Goal: Information Seeking & Learning: Learn about a topic

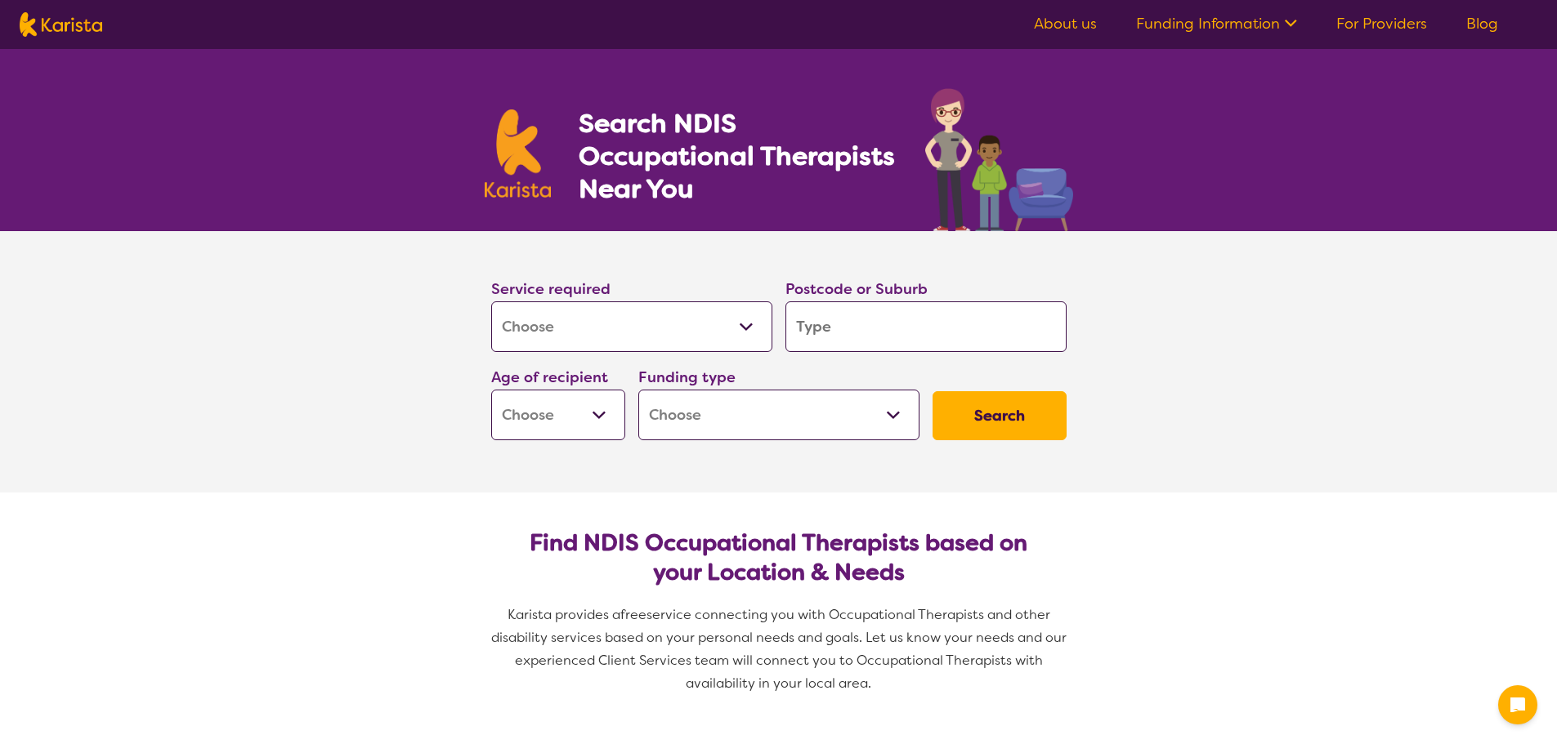
select select "[MEDICAL_DATA]"
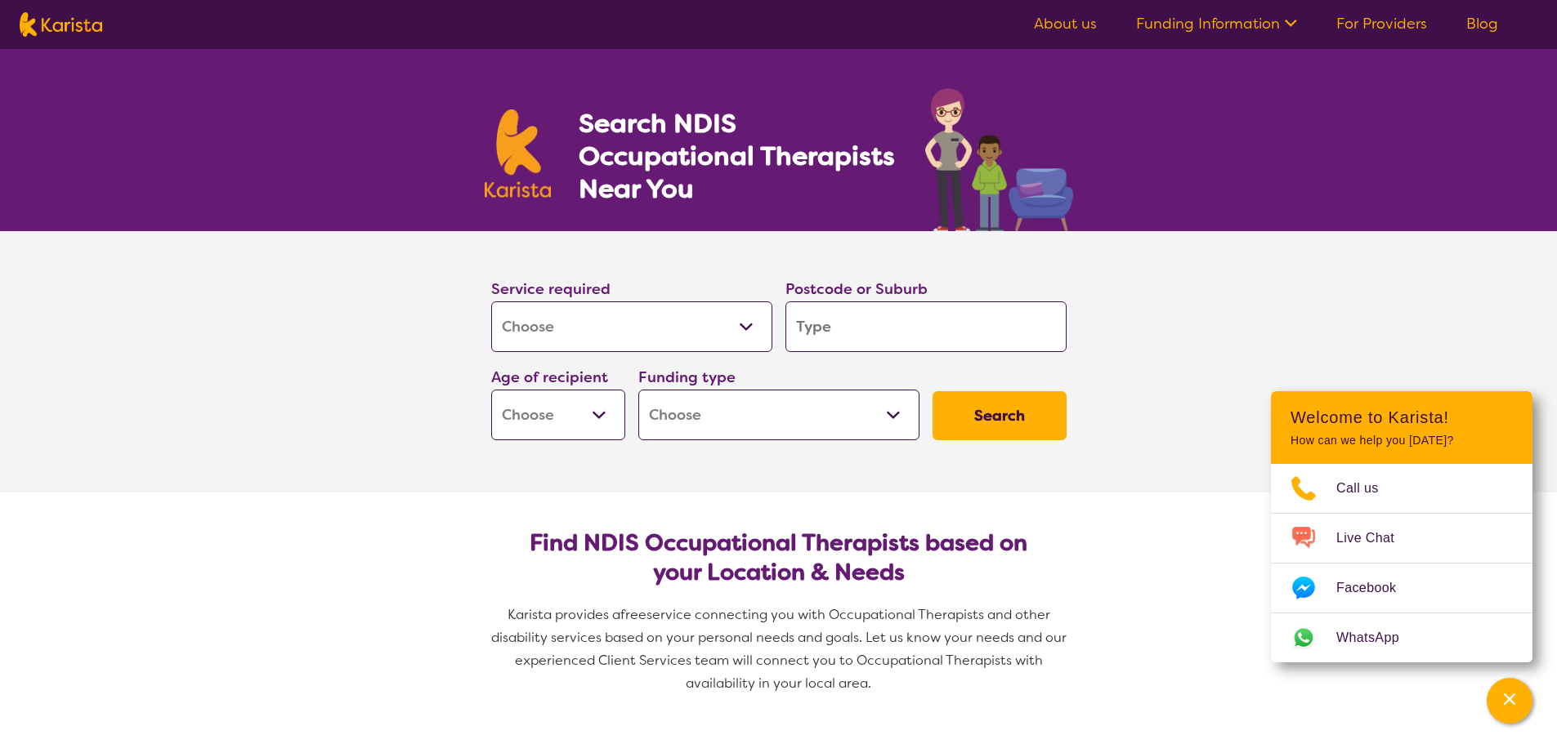
click at [860, 318] on input "search" at bounding box center [925, 327] width 281 height 51
type input "5"
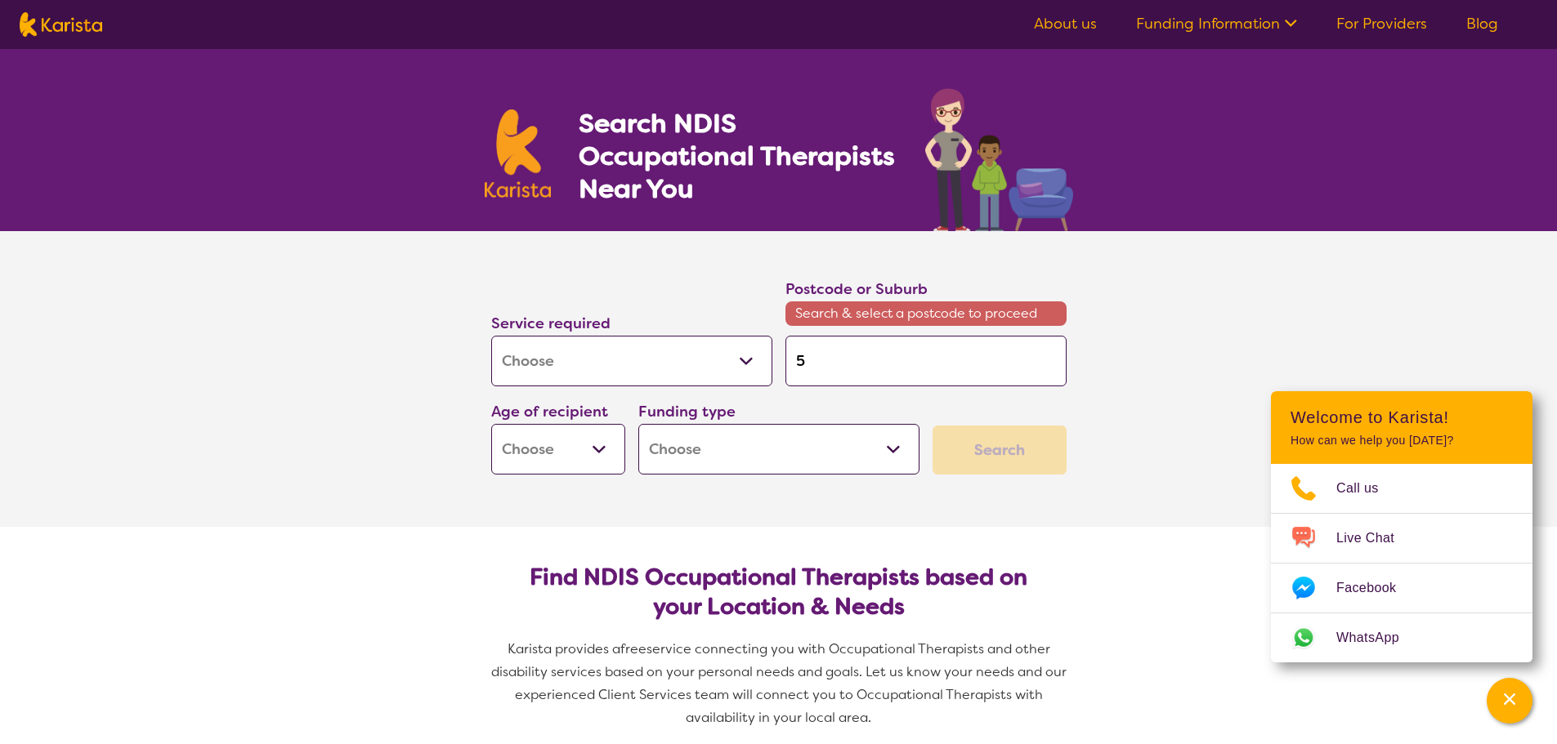
type input "51"
type input "516"
type input "5165"
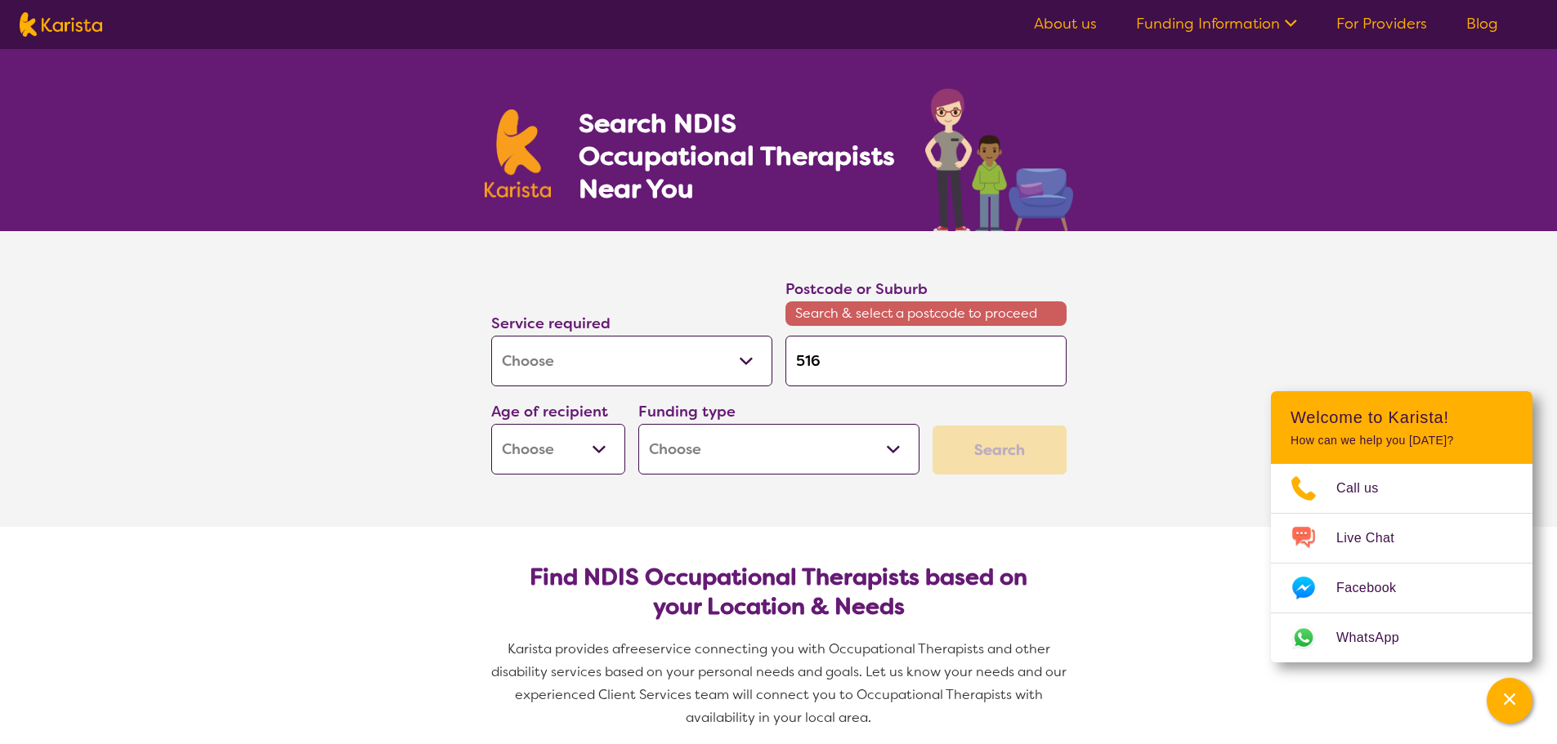
type input "5165"
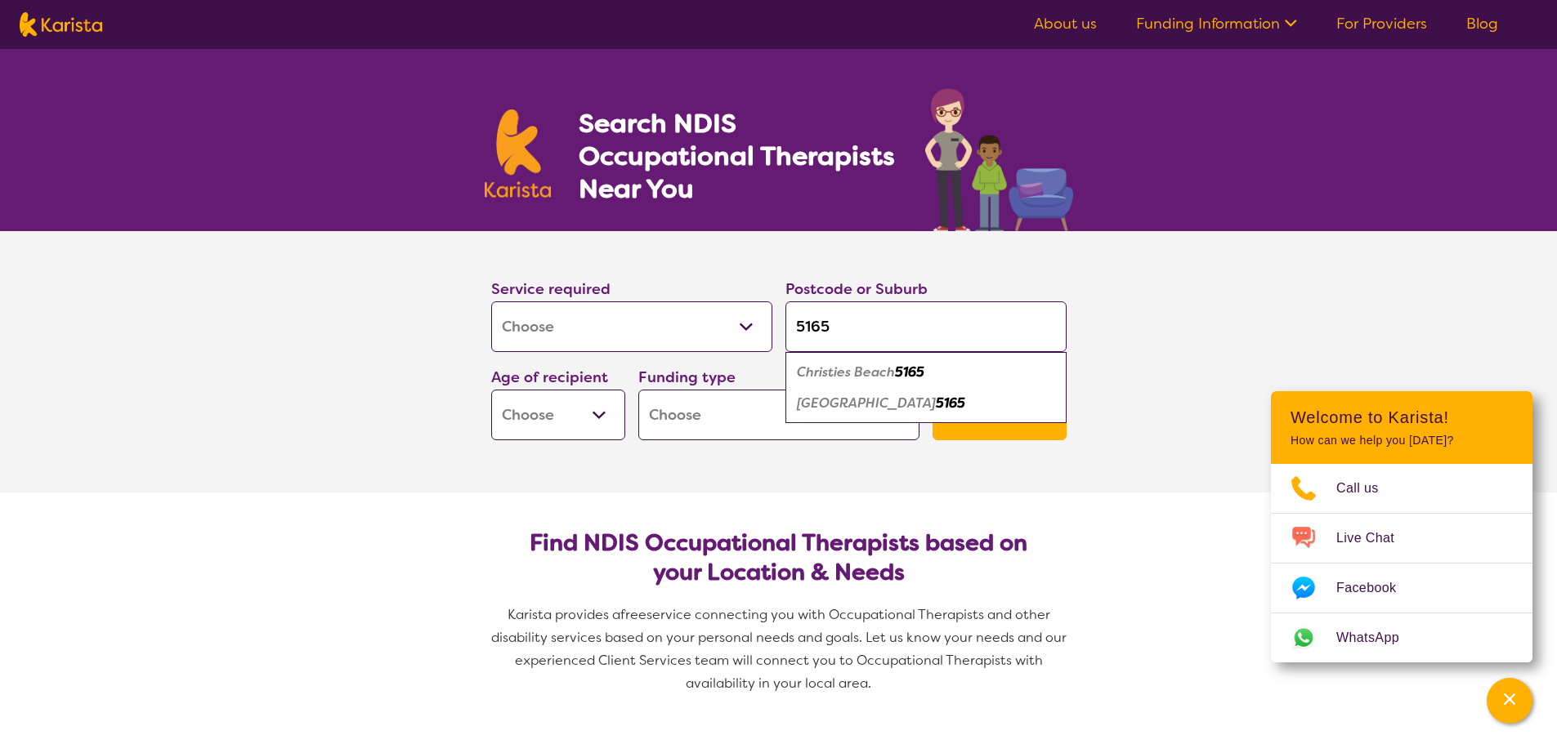
type input "5165"
click at [823, 372] on em "Christies Beach" at bounding box center [846, 372] width 98 height 17
click at [895, 413] on select "Home Care Package (HCP) National Disability Insurance Scheme (NDIS) I don't know" at bounding box center [778, 415] width 281 height 51
select select "i-don-t-know"
click at [638, 390] on select "Home Care Package (HCP) National Disability Insurance Scheme (NDIS) I don't know" at bounding box center [778, 415] width 281 height 51
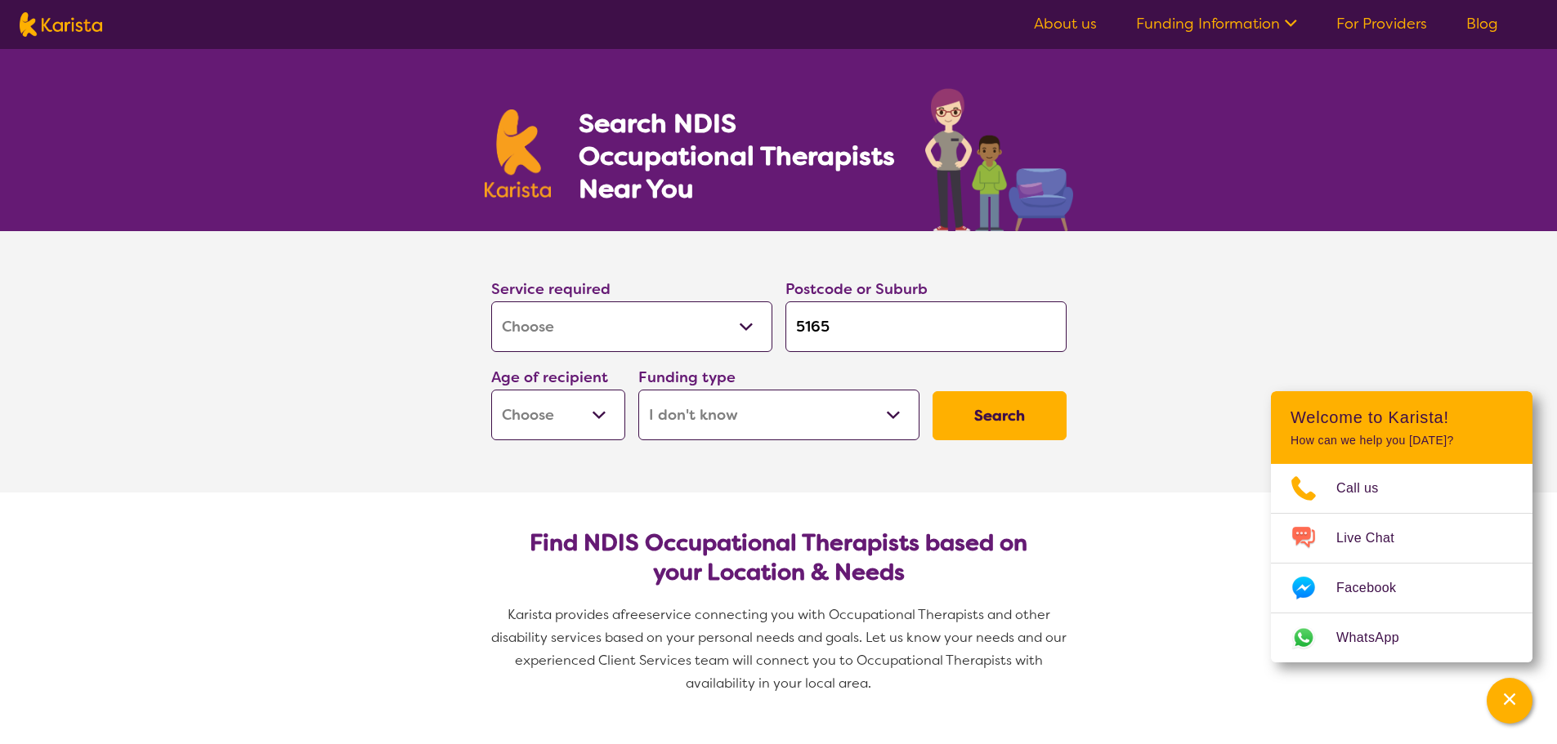
select select "i-don-t-know"
click at [601, 407] on select "Early Childhood - 0 to 9 Child - 10 to 11 Adolescent - 12 to 17 Adult - 18 to 6…" at bounding box center [558, 415] width 134 height 51
select select "AG"
click at [491, 390] on select "Early Childhood - 0 to 9 Child - 10 to 11 Adolescent - 12 to 17 Adult - 18 to 6…" at bounding box center [558, 415] width 134 height 51
select select "AG"
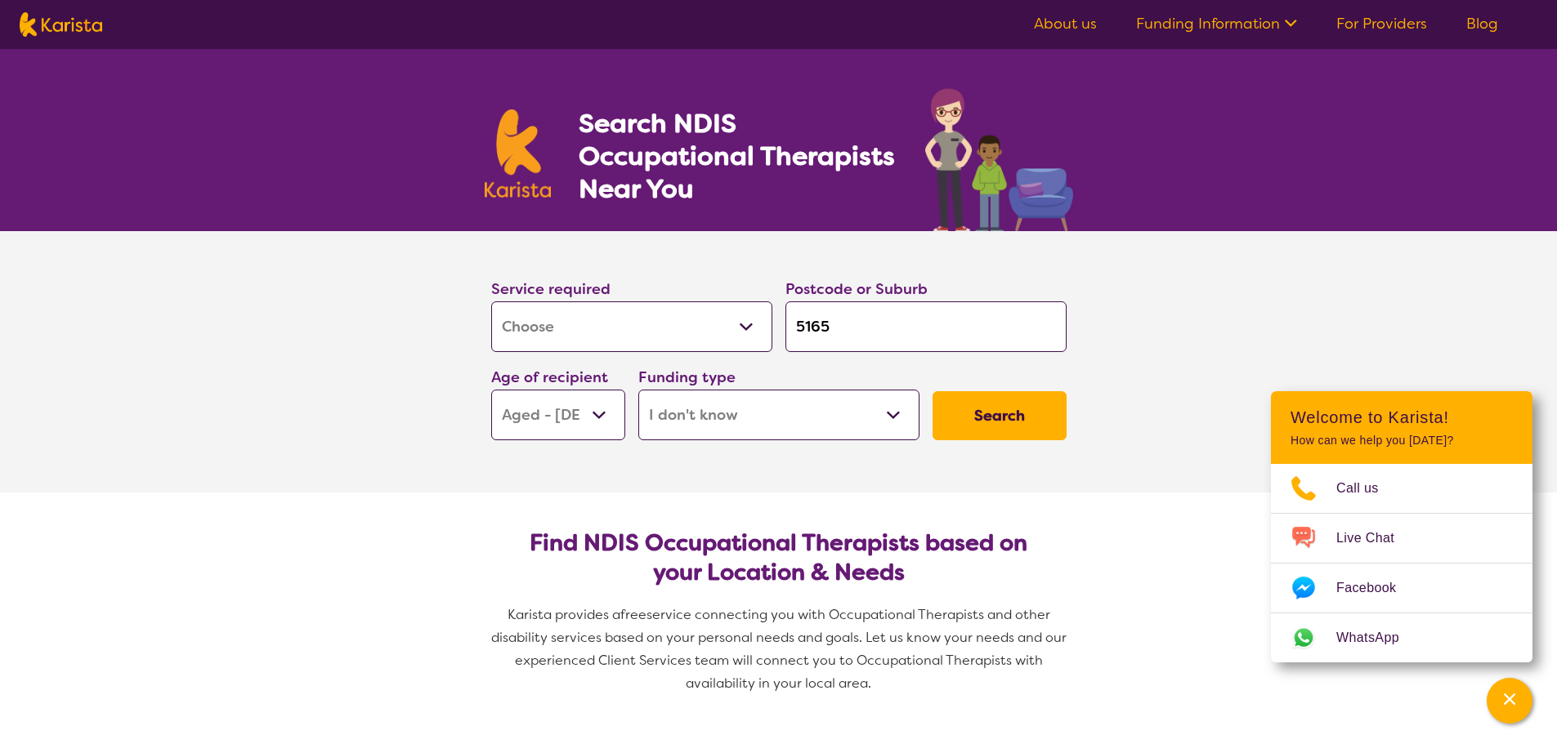
click at [999, 421] on button "Search" at bounding box center [999, 415] width 134 height 49
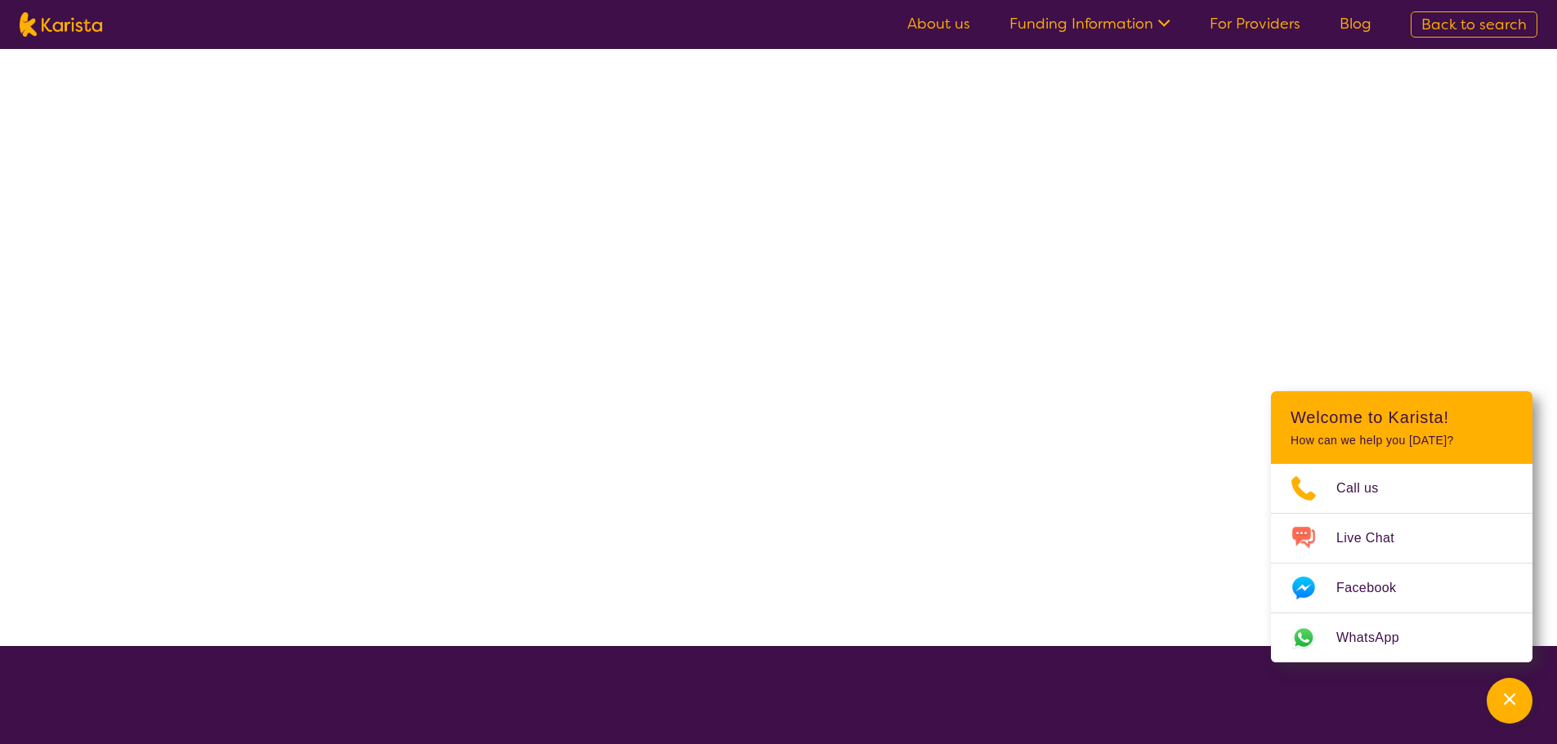
select select "[MEDICAL_DATA]"
select select "AG"
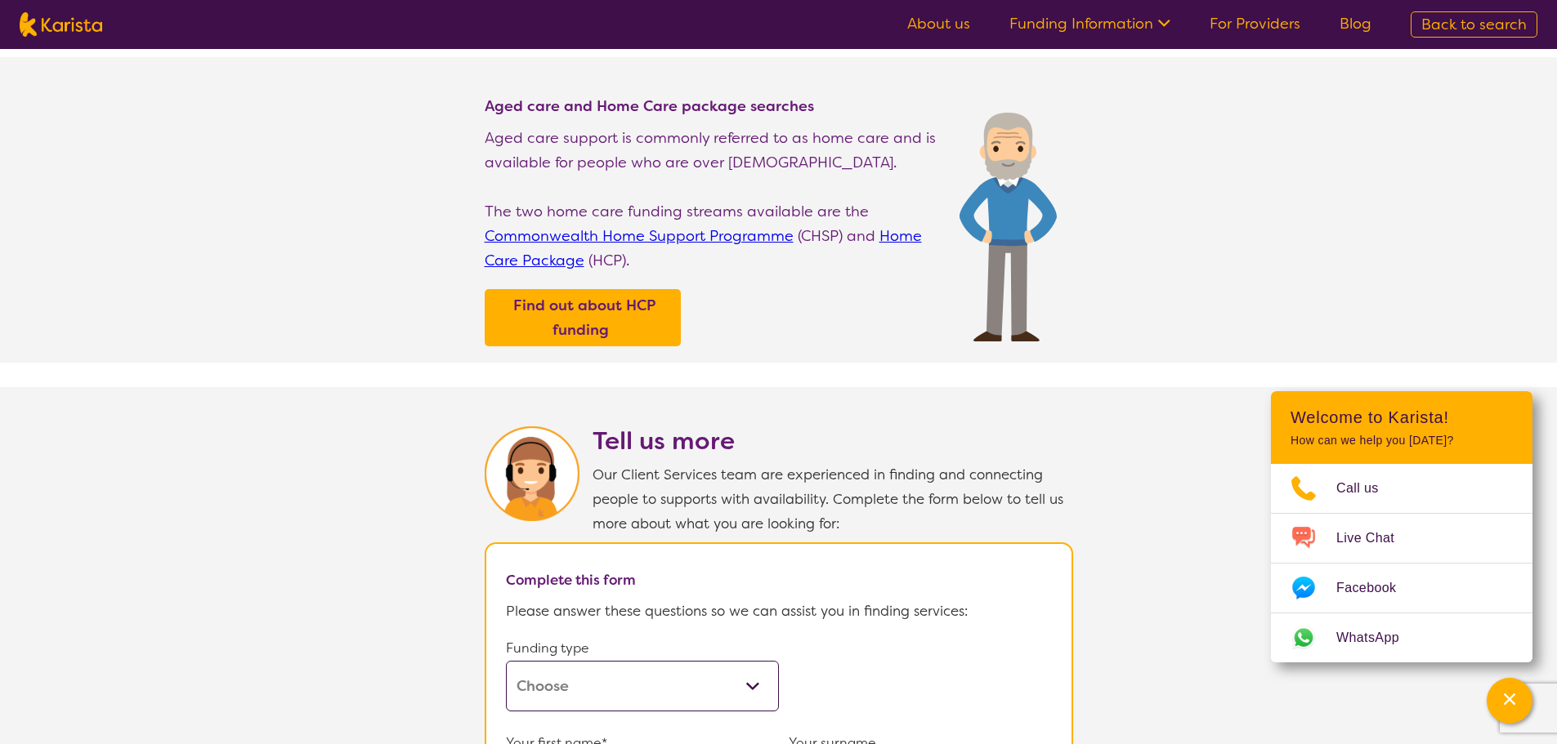
scroll to position [245, 0]
